Goal: Contribute content

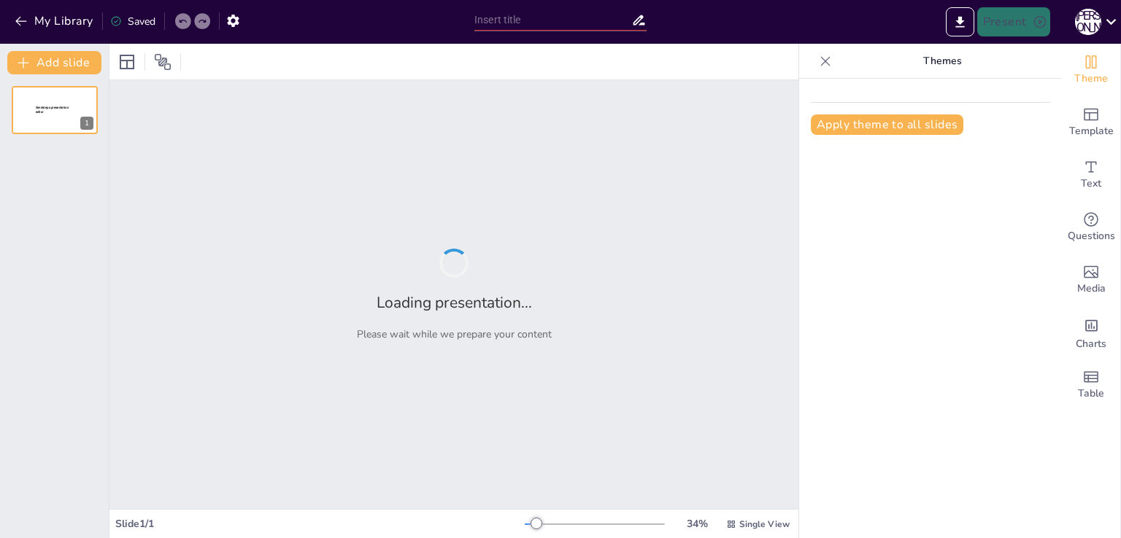
type input "Субкультура геймерів: Історія та розвиток"
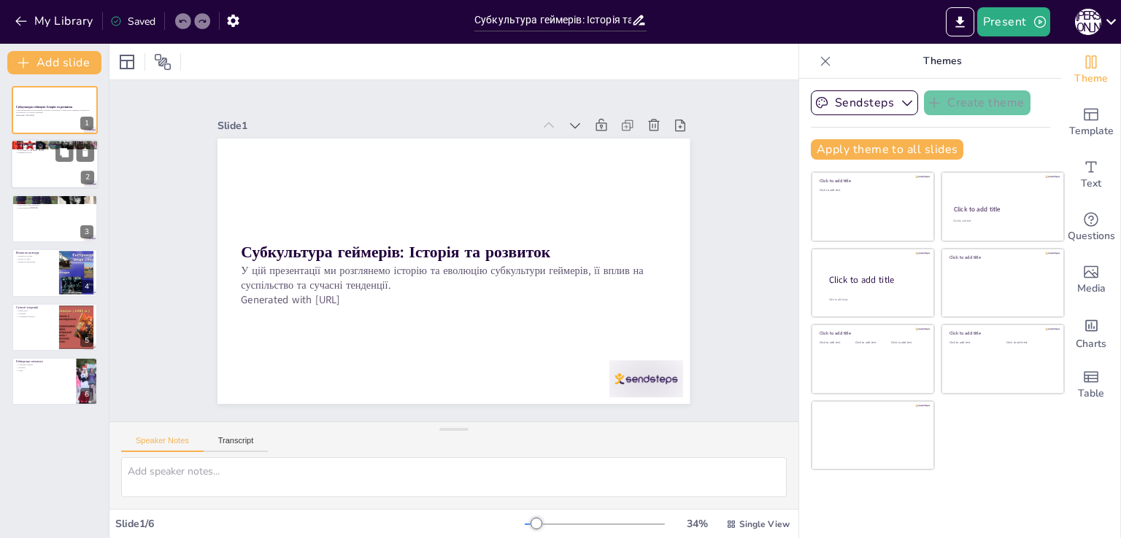
click at [66, 177] on div at bounding box center [55, 165] width 88 height 50
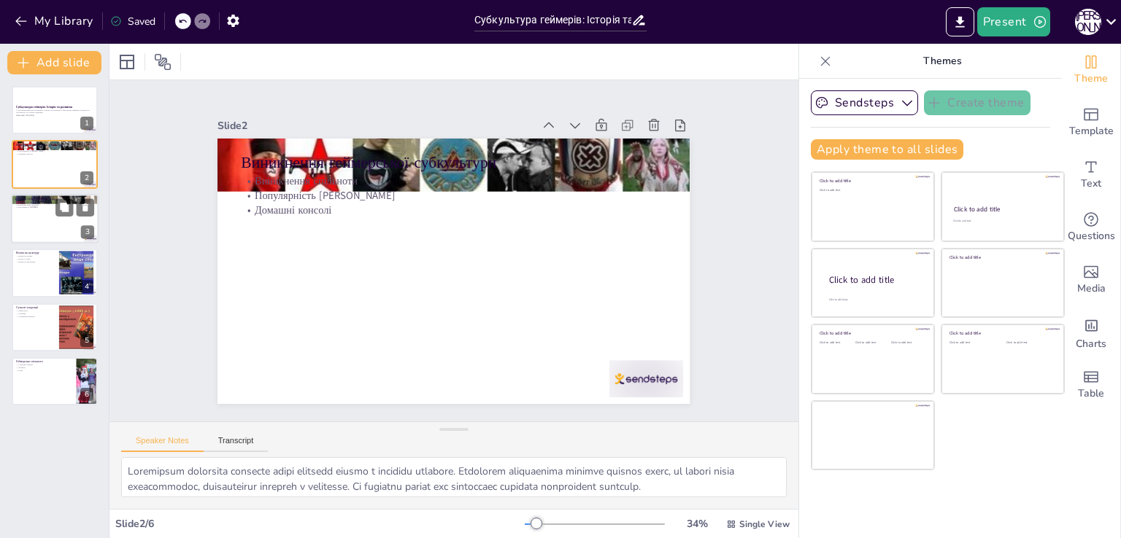
click at [41, 215] on div at bounding box center [55, 219] width 88 height 50
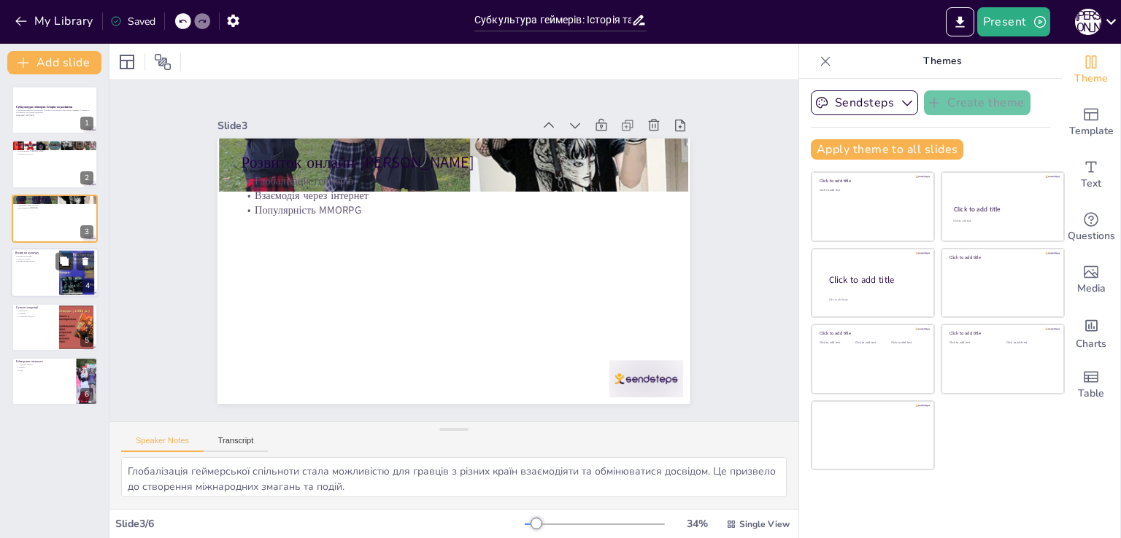
click at [55, 274] on div at bounding box center [55, 273] width 88 height 50
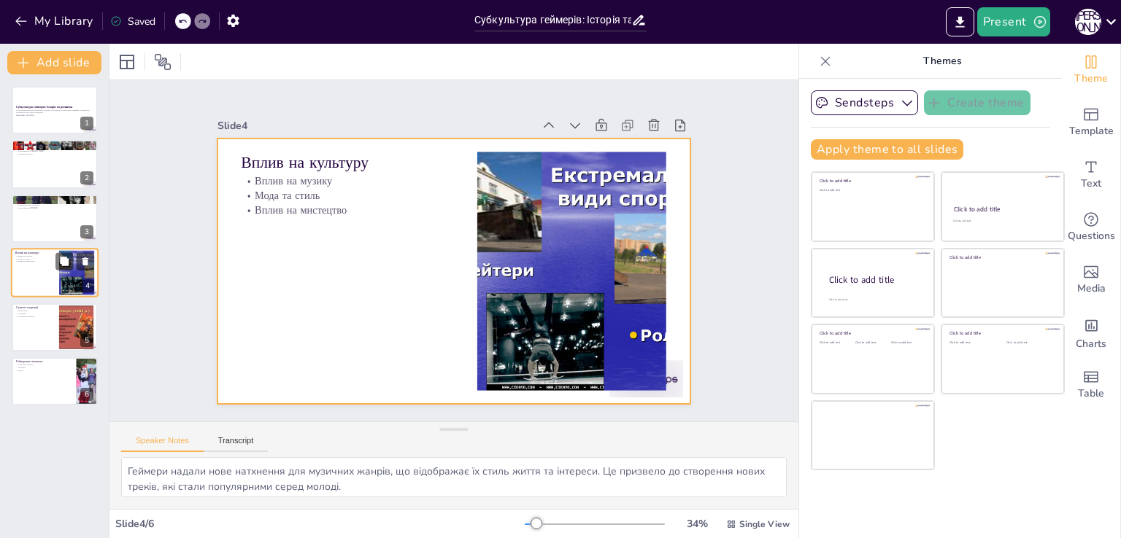
click at [58, 281] on div at bounding box center [55, 273] width 88 height 50
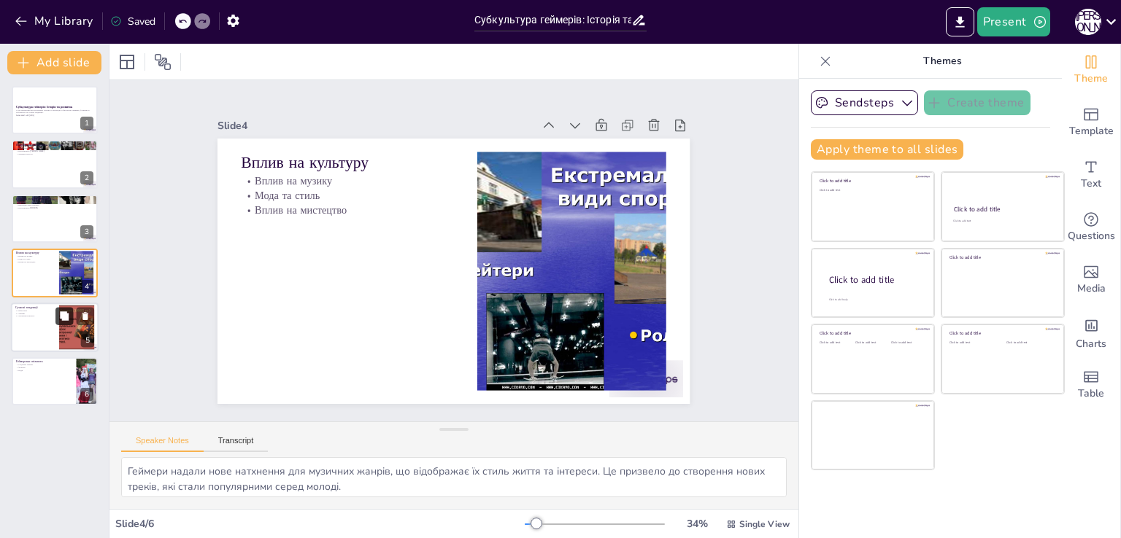
click at [61, 316] on icon at bounding box center [64, 315] width 9 height 9
type textarea "Кіберспорт став важливою частиною геймерської культури, де гравці змагаються на…"
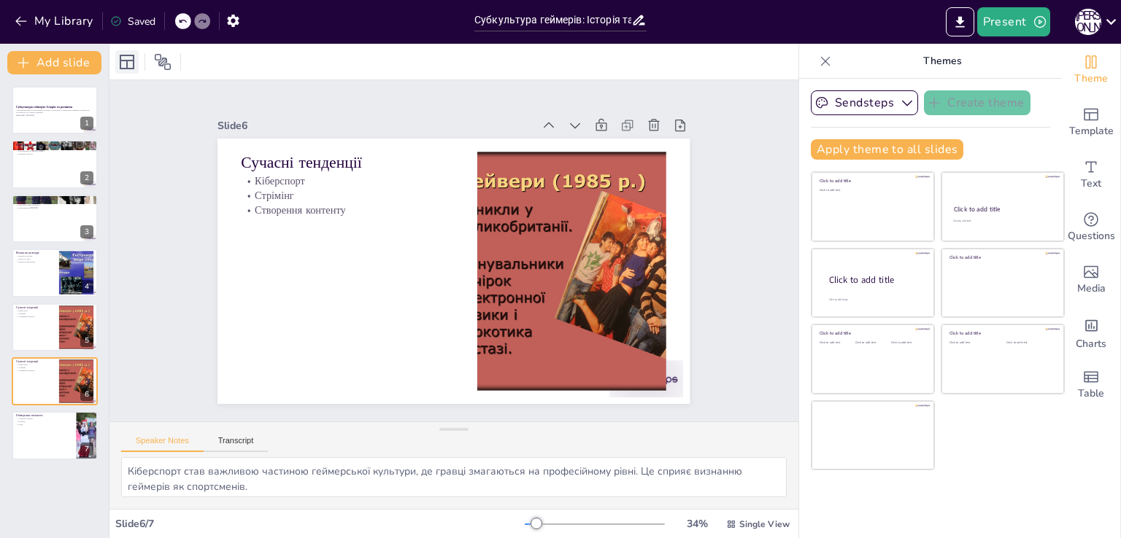
click at [120, 63] on icon at bounding box center [127, 62] width 15 height 15
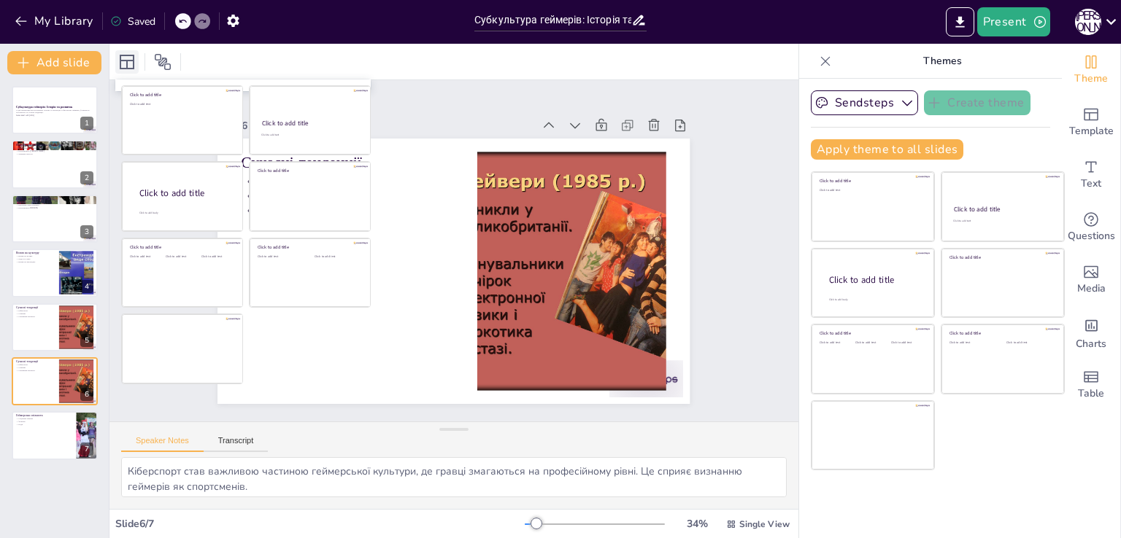
click at [120, 63] on icon at bounding box center [127, 62] width 15 height 15
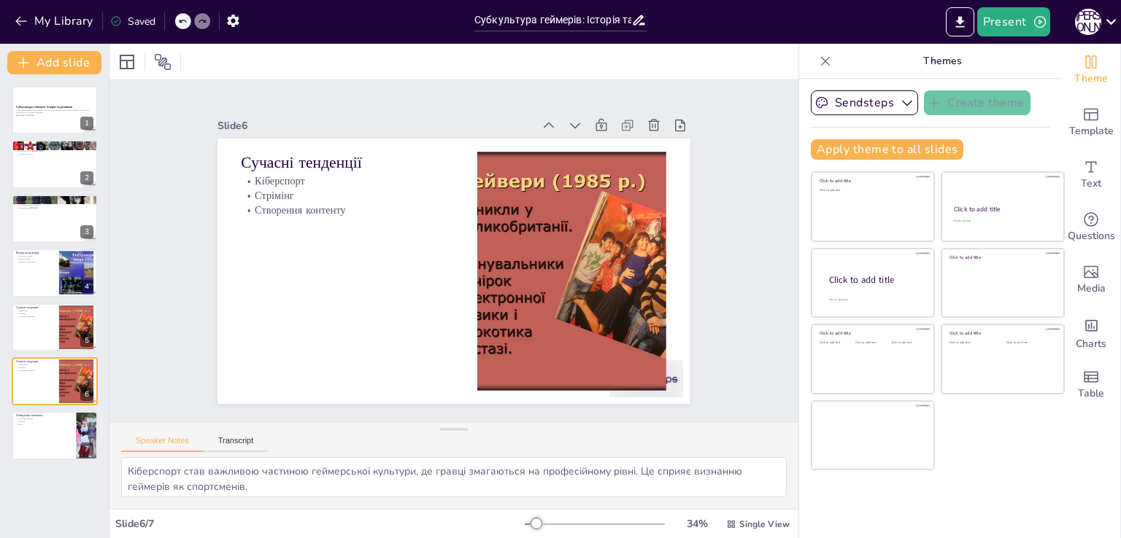
click at [387, 51] on div at bounding box center [453, 62] width 689 height 36
click at [605, 264] on icon at bounding box center [609, 270] width 9 height 12
click at [315, 152] on div at bounding box center [255, 217] width 120 height 131
click at [589, 144] on icon at bounding box center [598, 153] width 18 height 18
click at [66, 120] on div at bounding box center [55, 110] width 88 height 50
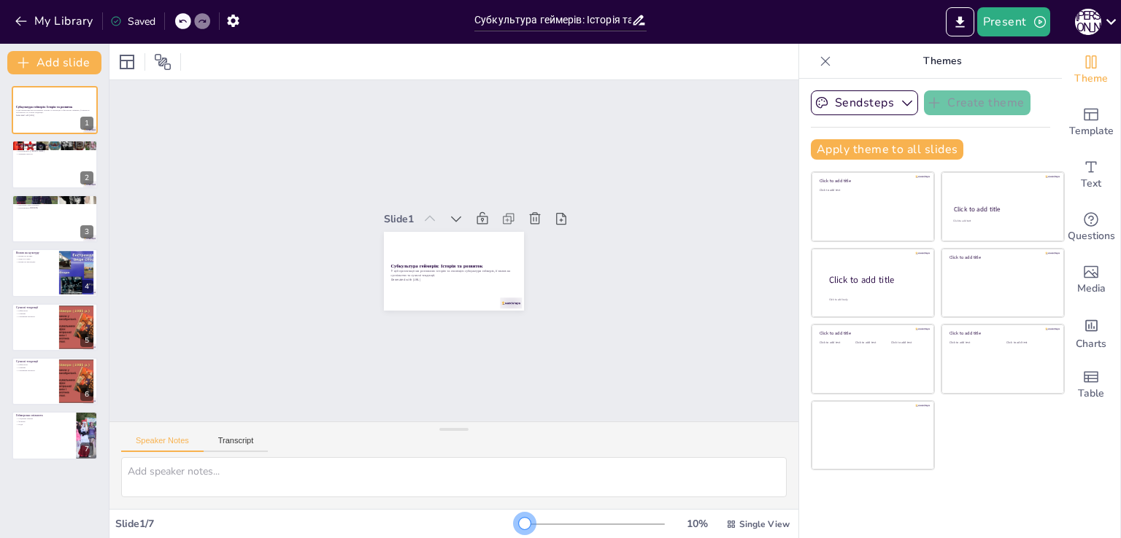
drag, startPoint x: 522, startPoint y: 521, endPoint x: 484, endPoint y: 520, distance: 38.7
click at [484, 520] on div "Slide 1 / 7 10 % Single View" at bounding box center [453, 524] width 689 height 23
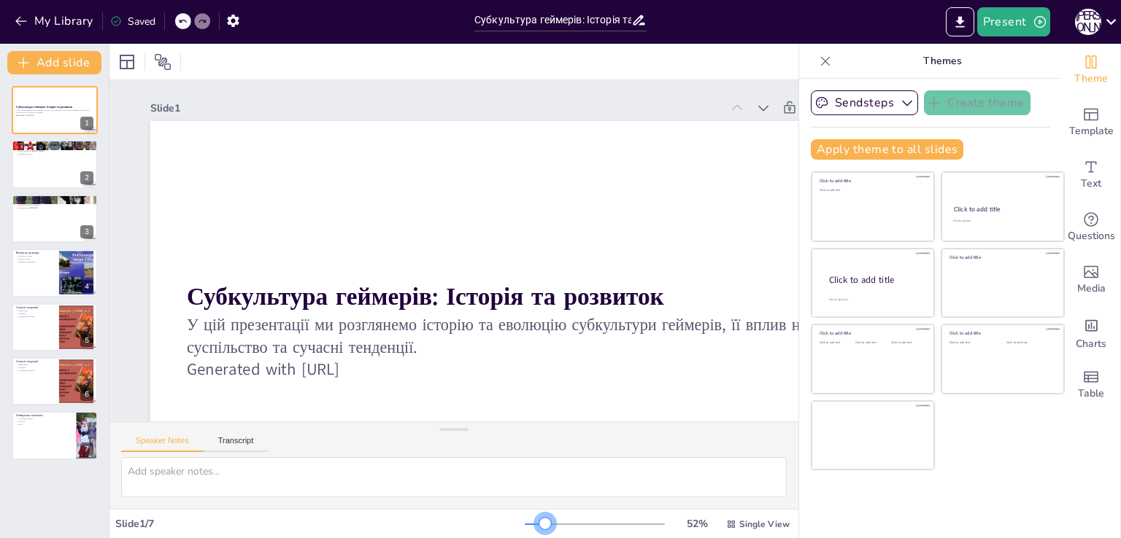
drag, startPoint x: 519, startPoint y: 523, endPoint x: 535, endPoint y: 519, distance: 16.5
click at [539, 519] on div at bounding box center [545, 524] width 12 height 12
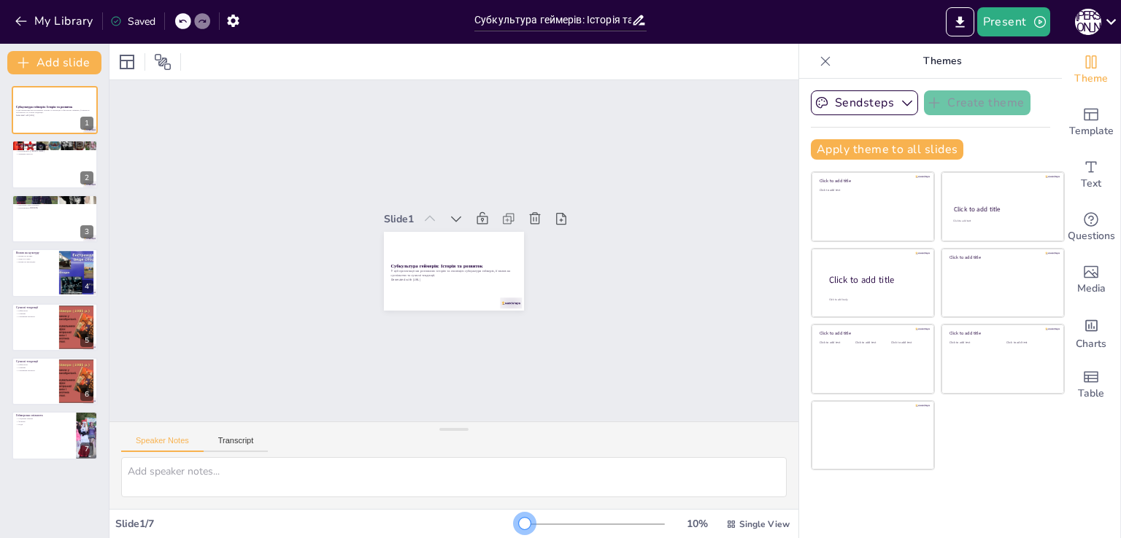
drag, startPoint x: 535, startPoint y: 519, endPoint x: 514, endPoint y: 522, distance: 22.1
click at [519, 522] on div at bounding box center [525, 524] width 12 height 12
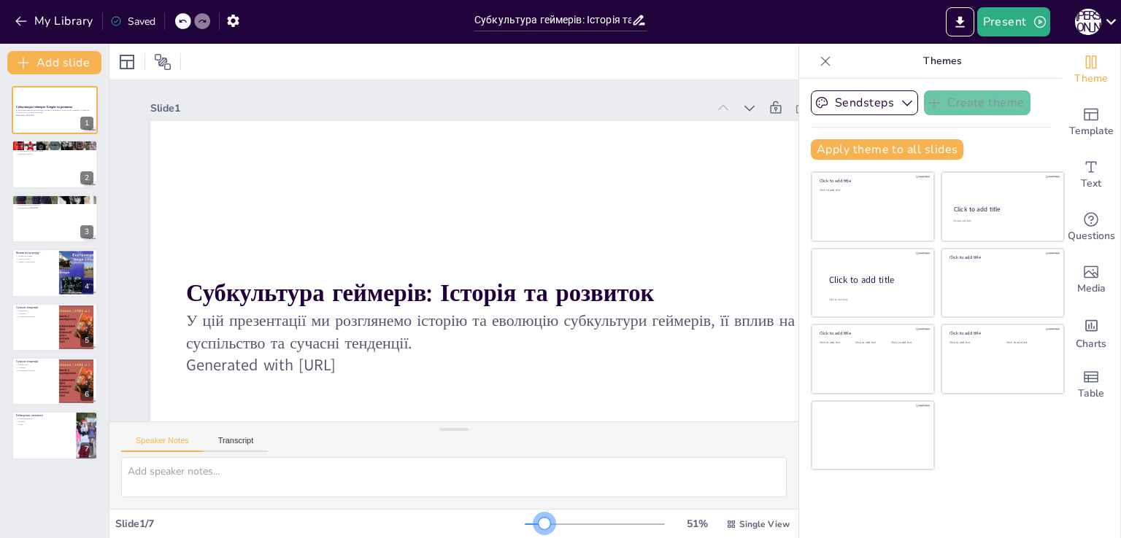
drag, startPoint x: 525, startPoint y: 519, endPoint x: 535, endPoint y: 516, distance: 10.6
click at [535, 519] on div at bounding box center [595, 525] width 140 height 12
click at [525, 519] on div "51 % Single View" at bounding box center [659, 524] width 268 height 23
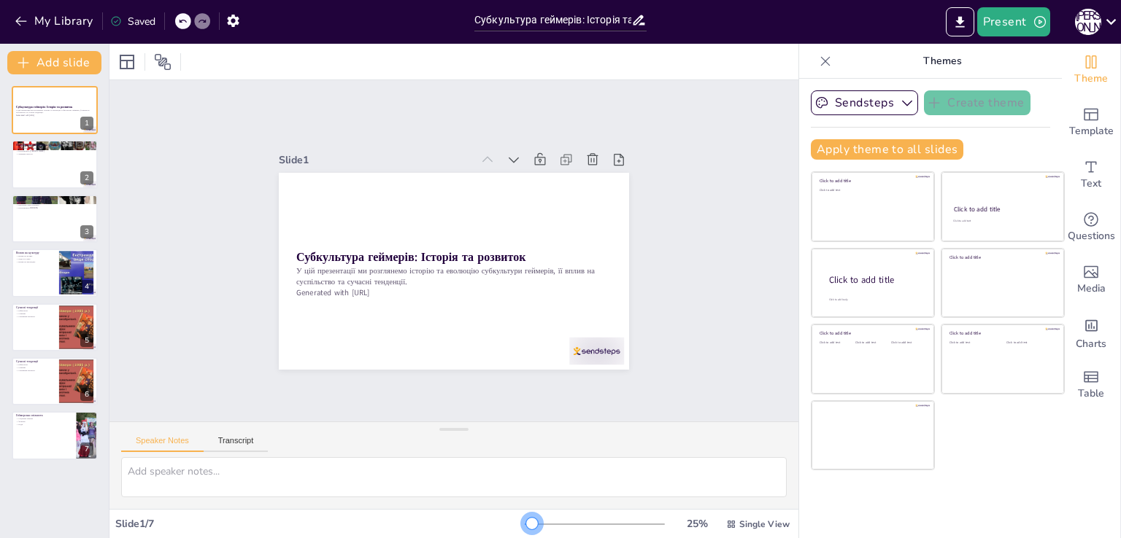
click at [525, 520] on div at bounding box center [595, 525] width 140 height 12
